Goal: Book appointment/travel/reservation

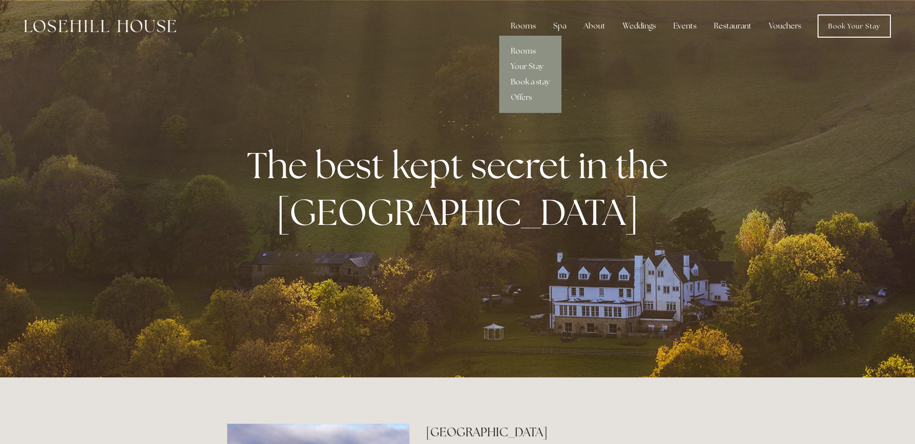
click at [539, 81] on link "Book a stay" at bounding box center [530, 81] width 62 height 15
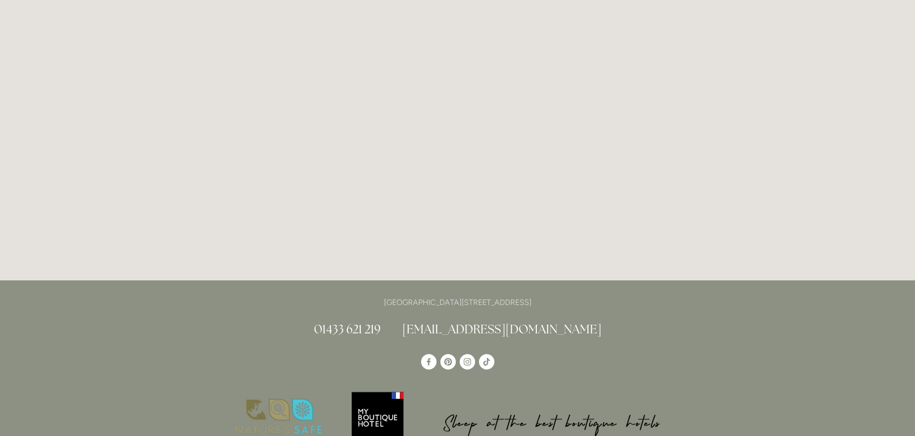
scroll to position [2363, 0]
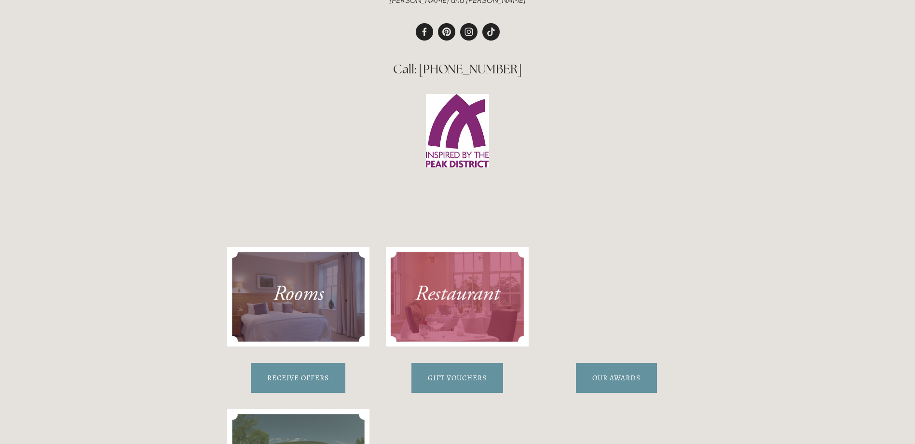
scroll to position [482, 0]
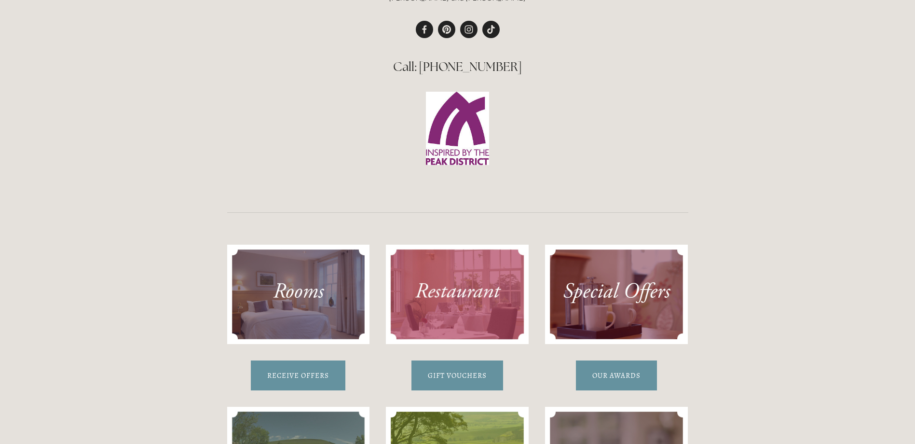
click at [278, 292] on img at bounding box center [298, 293] width 143 height 99
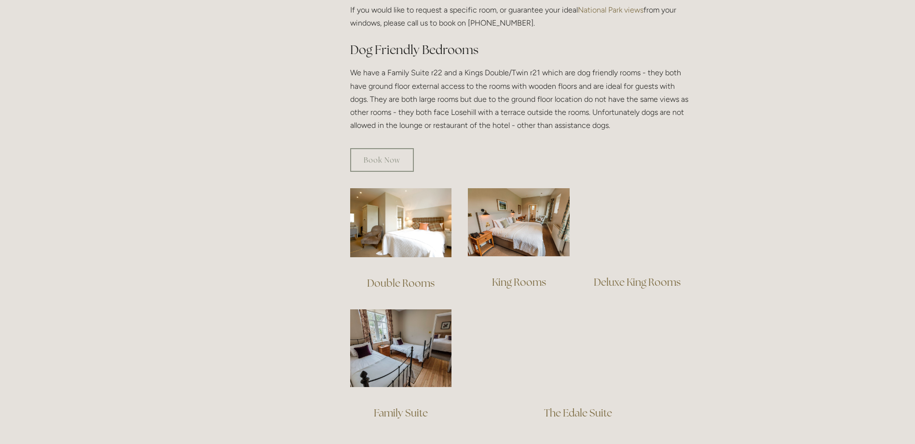
scroll to position [579, 0]
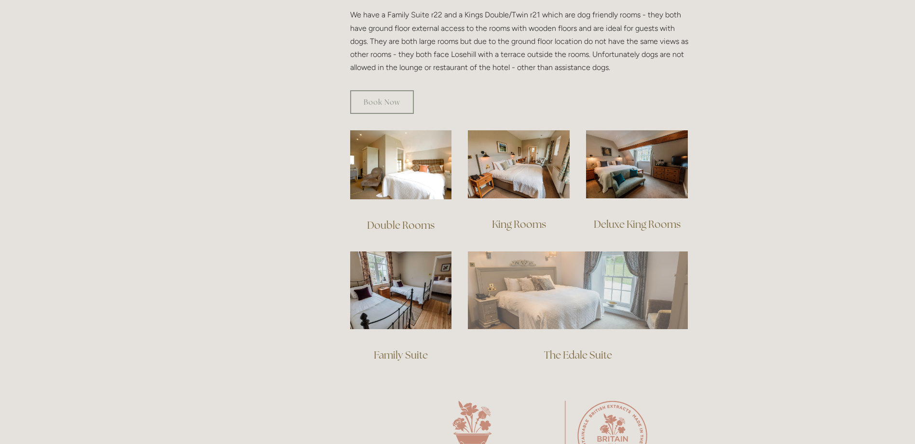
click at [571, 274] on img at bounding box center [578, 289] width 220 height 77
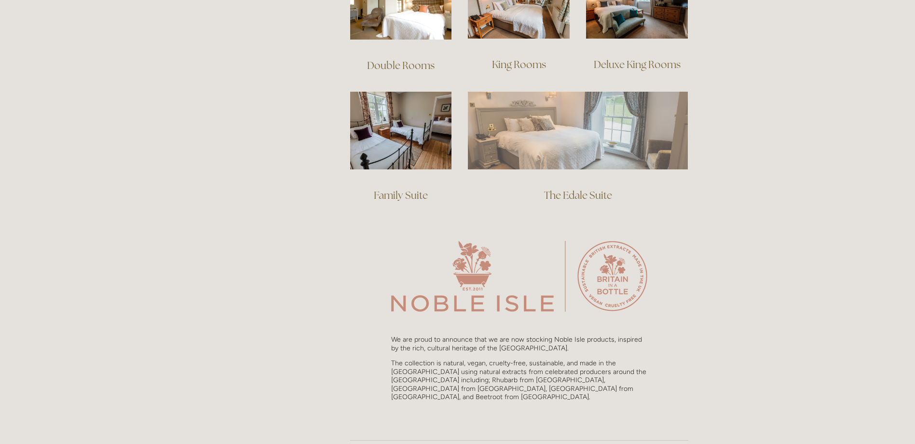
scroll to position [820, 0]
